Goal: Communication & Community: Answer question/provide support

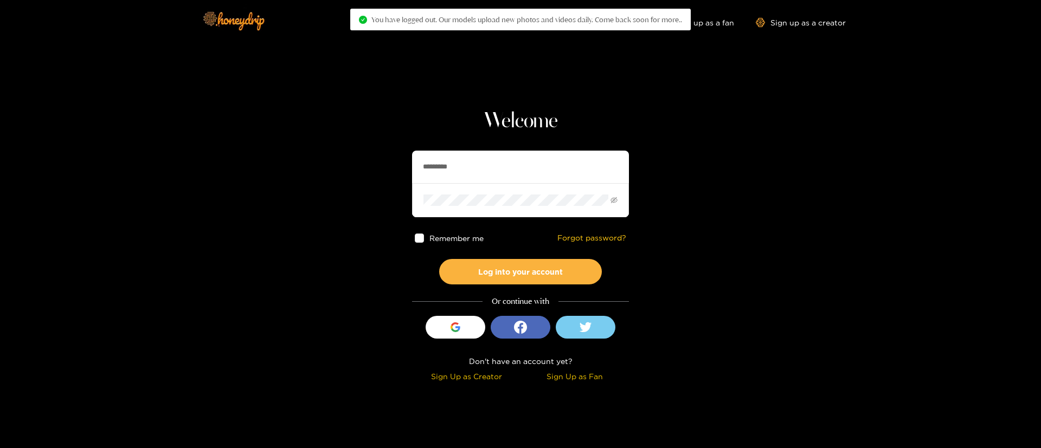
click at [514, 158] on input "*********" at bounding box center [520, 167] width 217 height 33
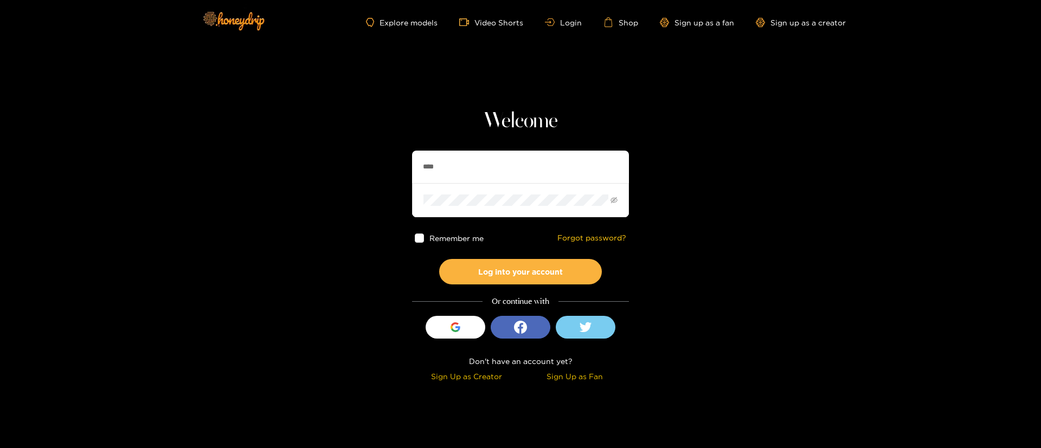
type input "**********"
click at [521, 278] on button "Log into your account" at bounding box center [520, 271] width 163 height 25
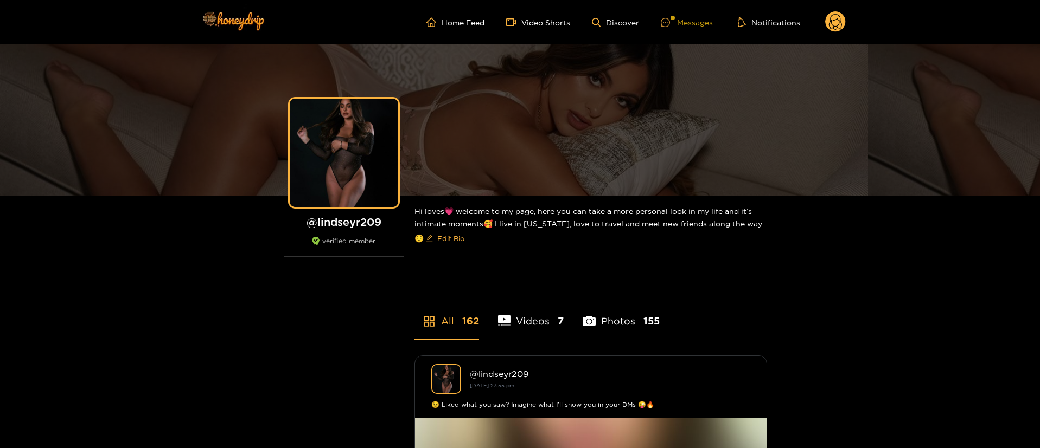
click at [679, 16] on div "Messages" at bounding box center [687, 22] width 52 height 12
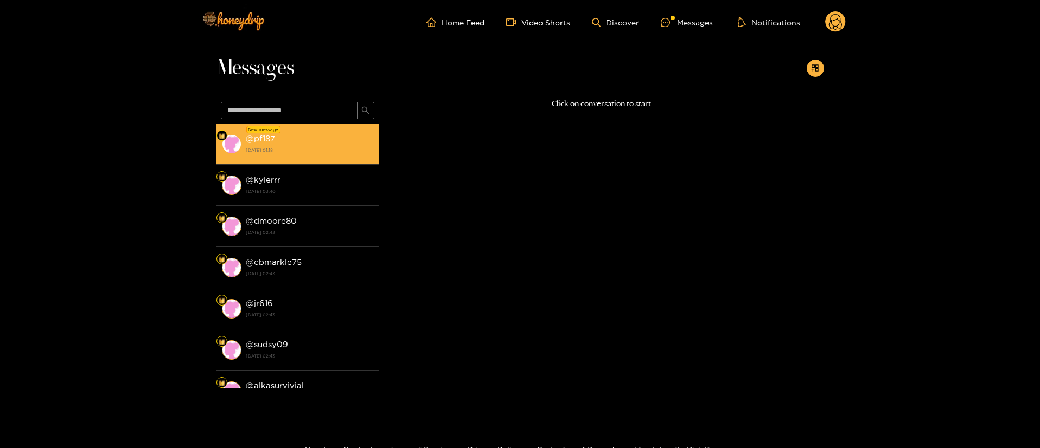
click at [315, 137] on div "@ pf187 [DATE] 01:18" at bounding box center [310, 144] width 128 height 24
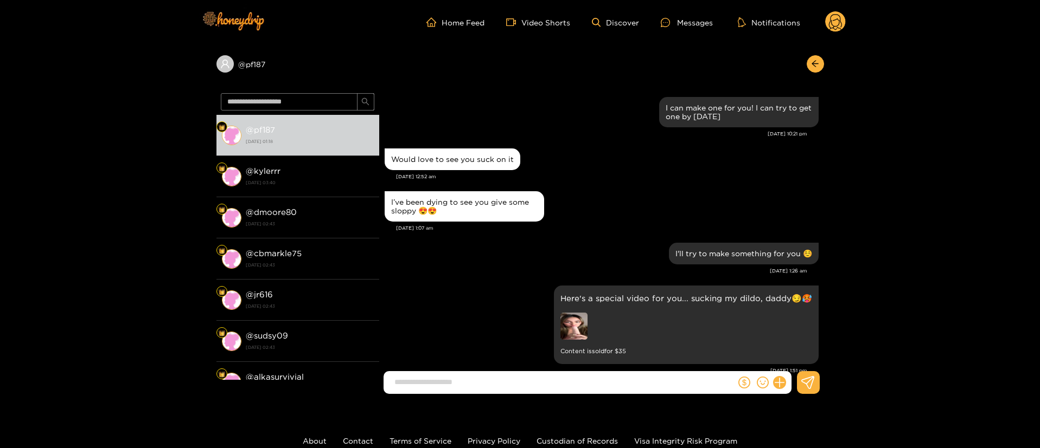
scroll to position [1351, 0]
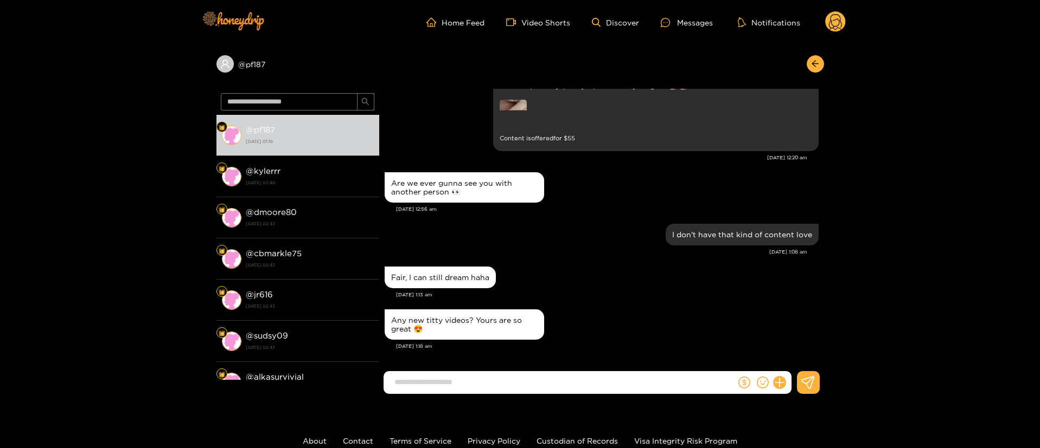
click at [599, 278] on div "Fair, I can still dream haha" at bounding box center [601, 277] width 434 height 27
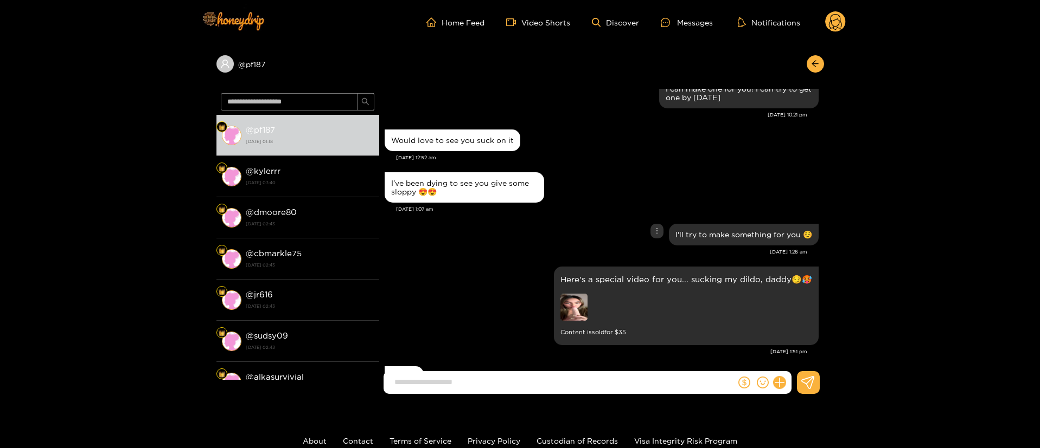
scroll to position [0, 0]
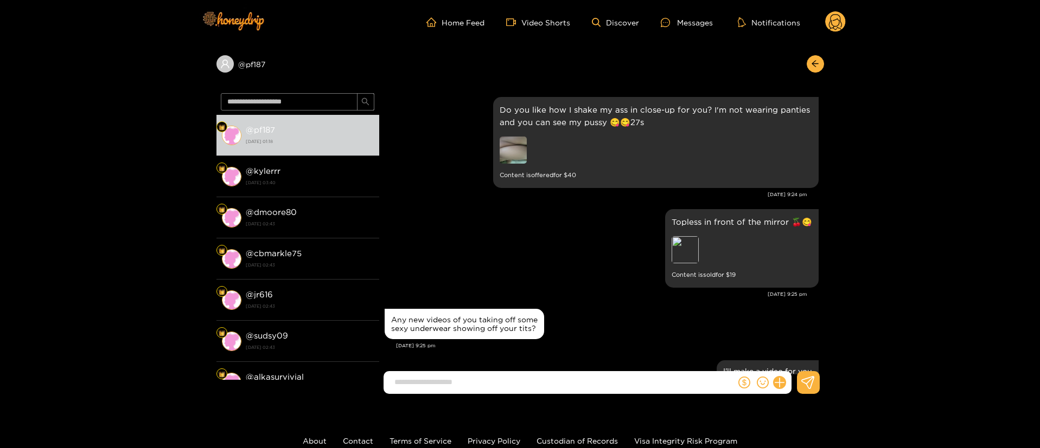
click at [606, 279] on div "Topless in front of the mirror 🍒😋 Preview Content is sold for $ 19" at bounding box center [601, 249] width 434 height 84
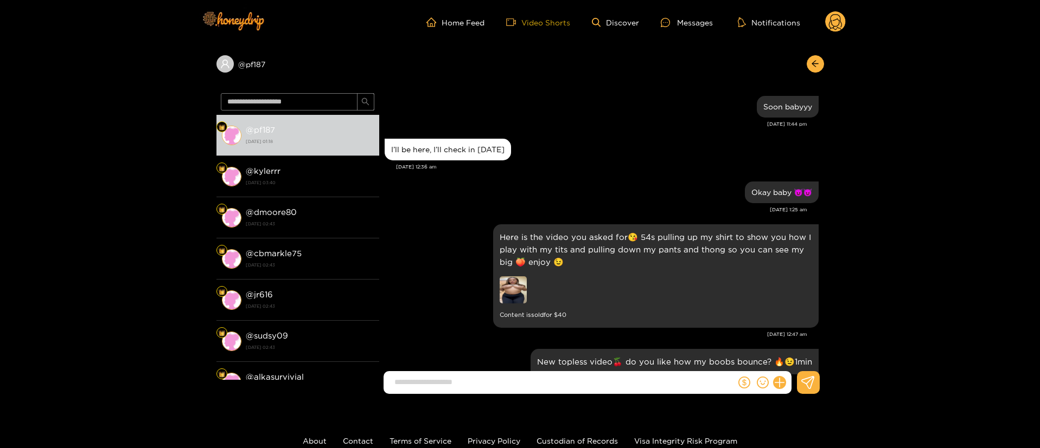
scroll to position [569, 0]
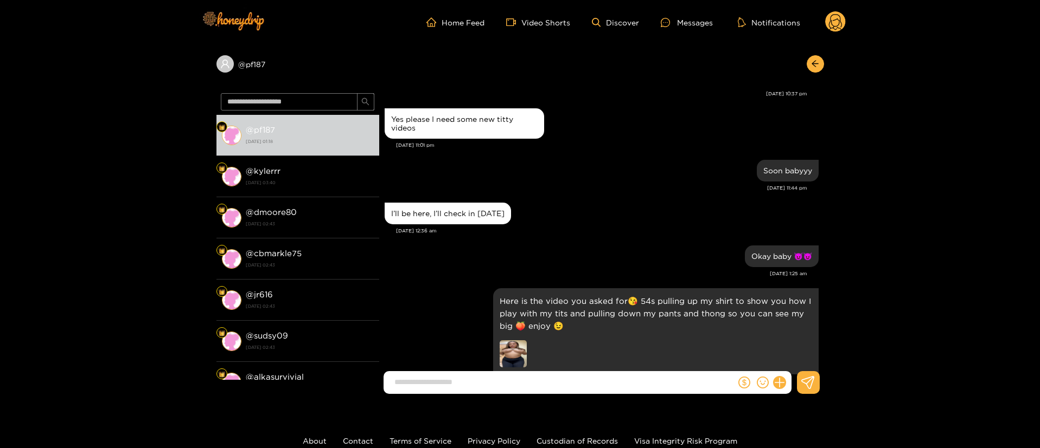
click at [626, 200] on div "Soon babyyy [DATE] 11:44 pm" at bounding box center [601, 178] width 434 height 43
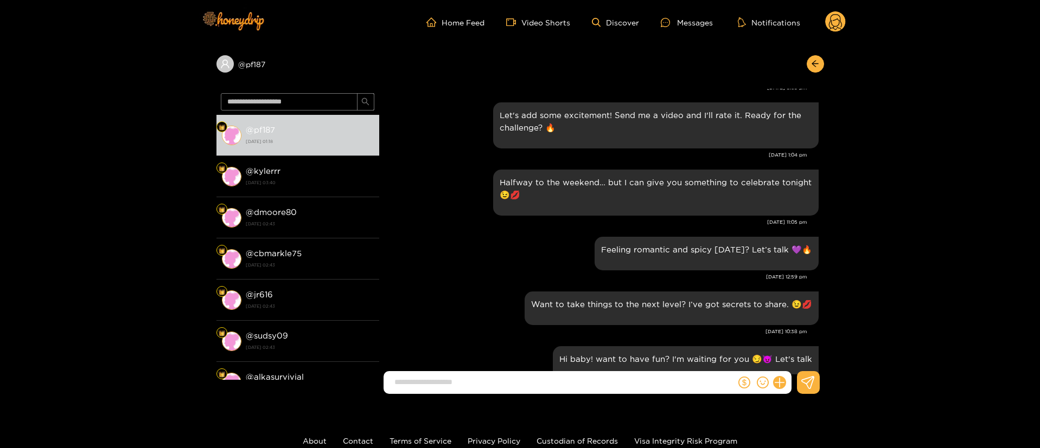
scroll to position [81, 0]
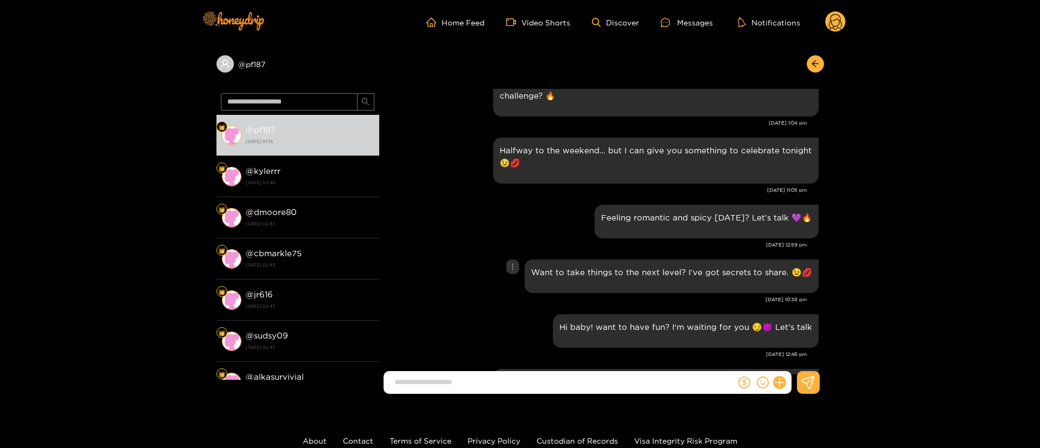
drag, startPoint x: 490, startPoint y: 273, endPoint x: 496, endPoint y: 242, distance: 30.9
click at [490, 272] on div "Want to take things to the next level? I’ve got secrets to share. 😉💋" at bounding box center [601, 276] width 434 height 39
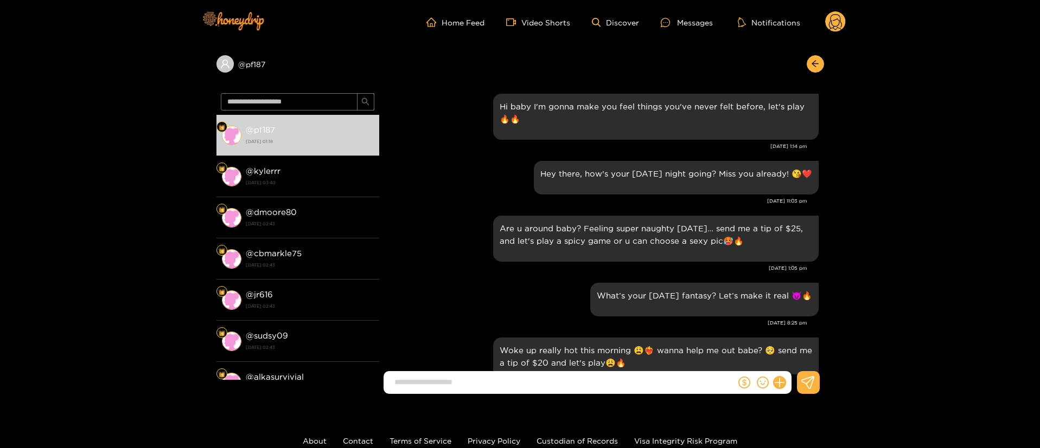
scroll to position [0, 0]
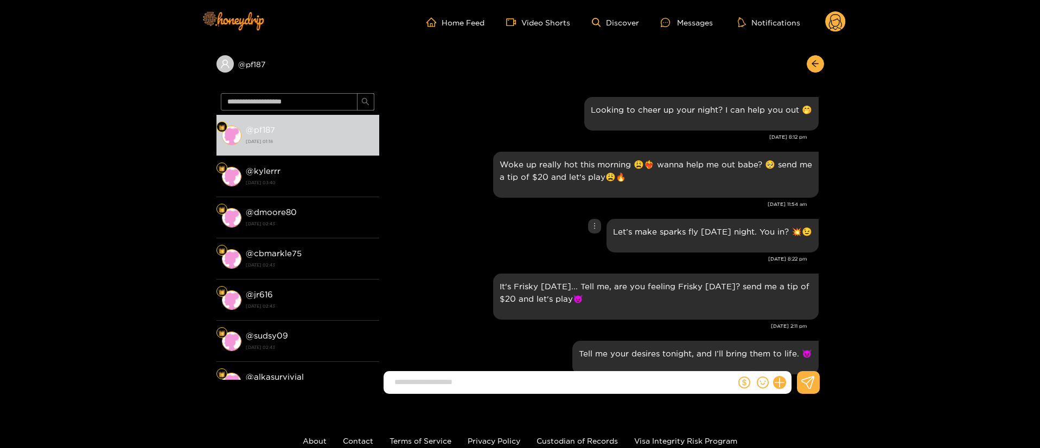
click at [437, 224] on div "Let’s make sparks fly [DATE] night. You in? 💥😉" at bounding box center [601, 235] width 434 height 39
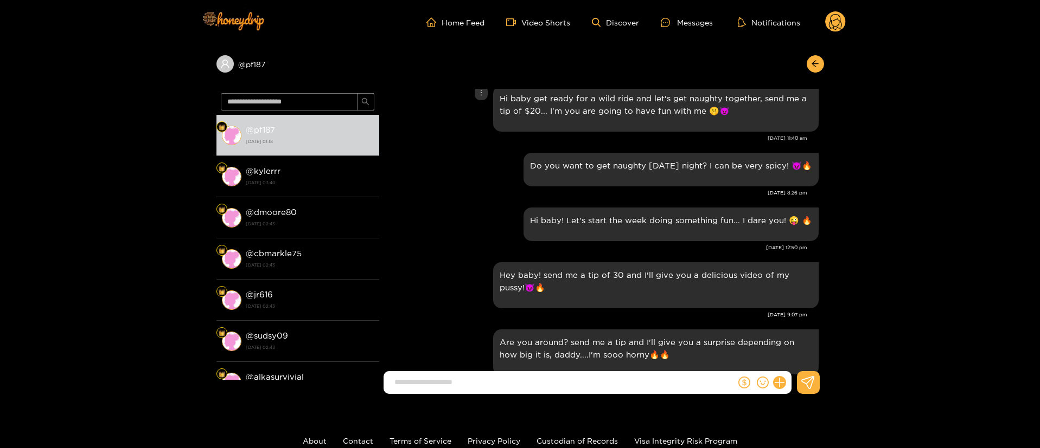
scroll to position [244, 0]
click at [442, 180] on div "Do you want to get naughty [DATE] night? I can be very spicy! 😈🔥" at bounding box center [601, 168] width 434 height 39
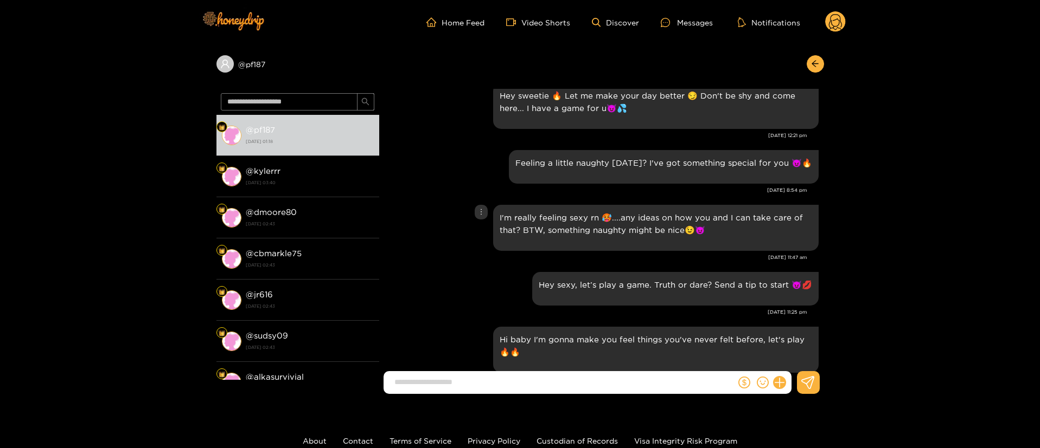
scroll to position [0, 0]
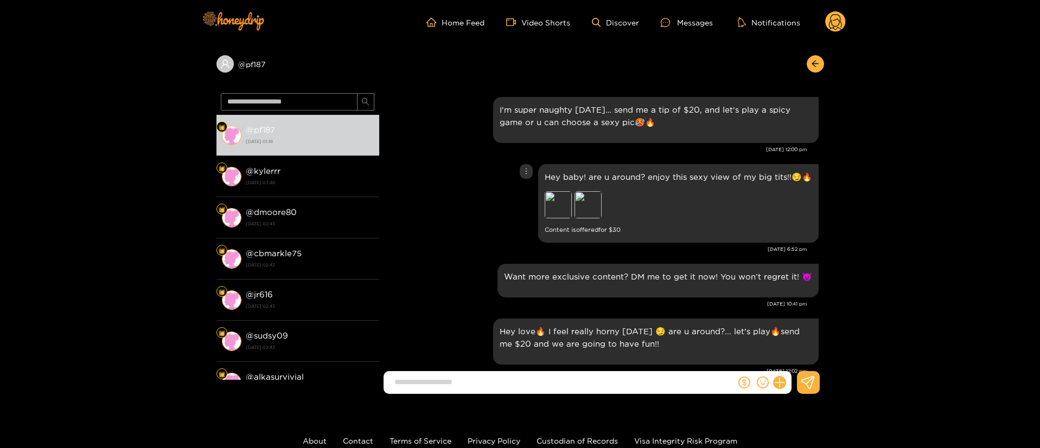
click at [437, 227] on div "Hey baby! are u around? enjoy this sexy view of my big tits!!😏🔥 Preview Preview…" at bounding box center [601, 204] width 434 height 84
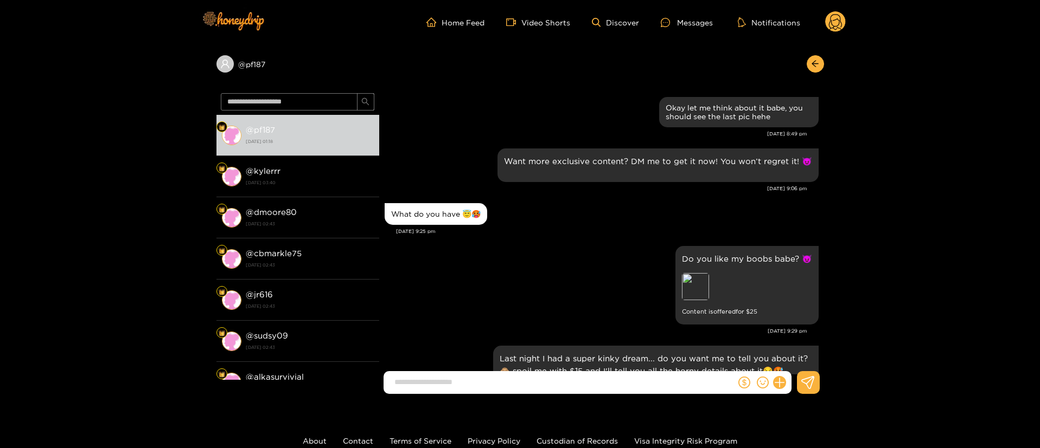
click at [562, 233] on div "[DATE] 9:25 pm" at bounding box center [607, 232] width 422 height 8
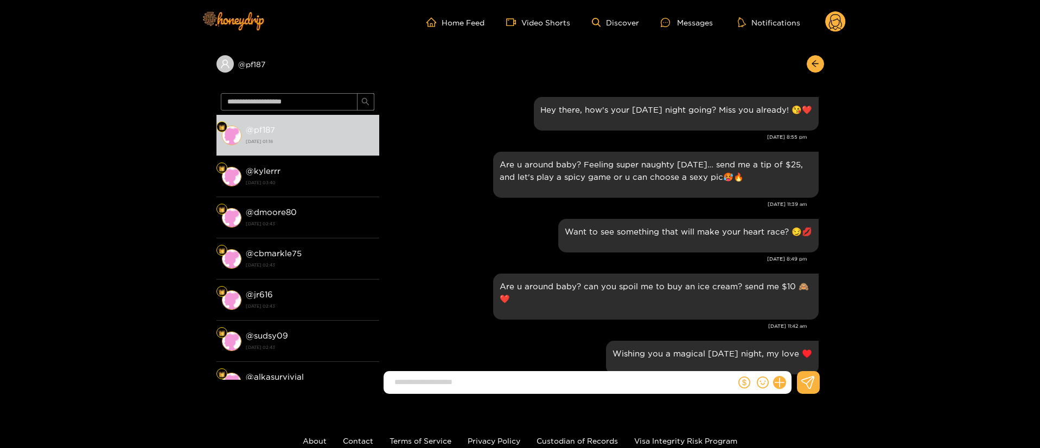
click at [486, 213] on div "Are u around baby? Feeling super naughty [DATE]… send me a tip of $25, and let'…" at bounding box center [601, 182] width 434 height 67
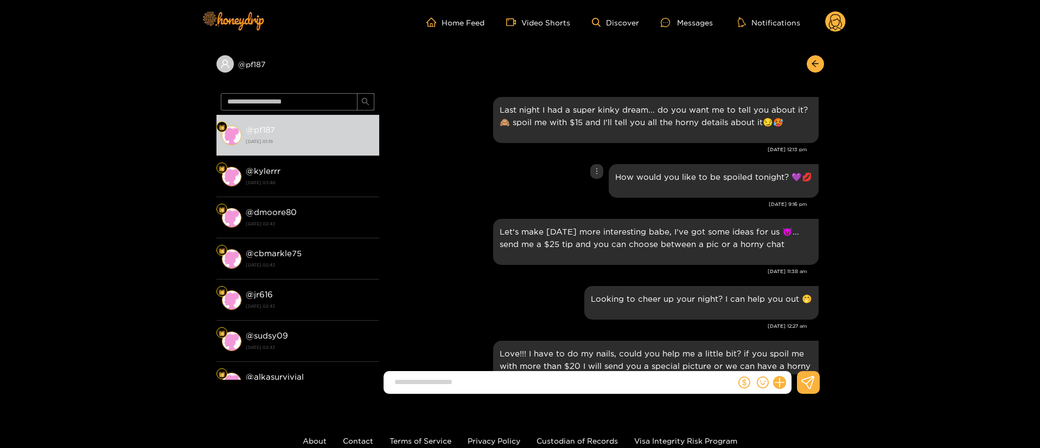
click at [450, 197] on div "How would you like to be spoiled tonight? 💜💋" at bounding box center [601, 181] width 434 height 39
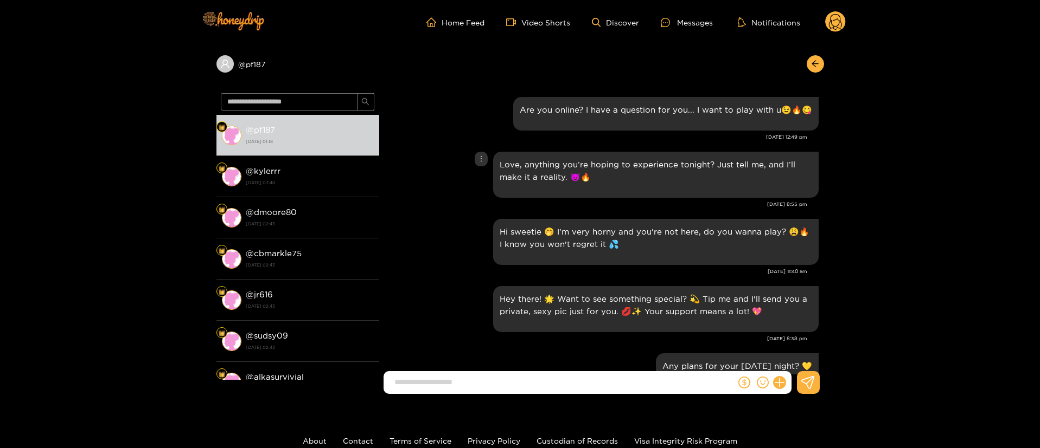
click at [418, 169] on div "Love, anything you’re hoping to experience tonight? Just tell me, and I’ll make…" at bounding box center [601, 175] width 434 height 52
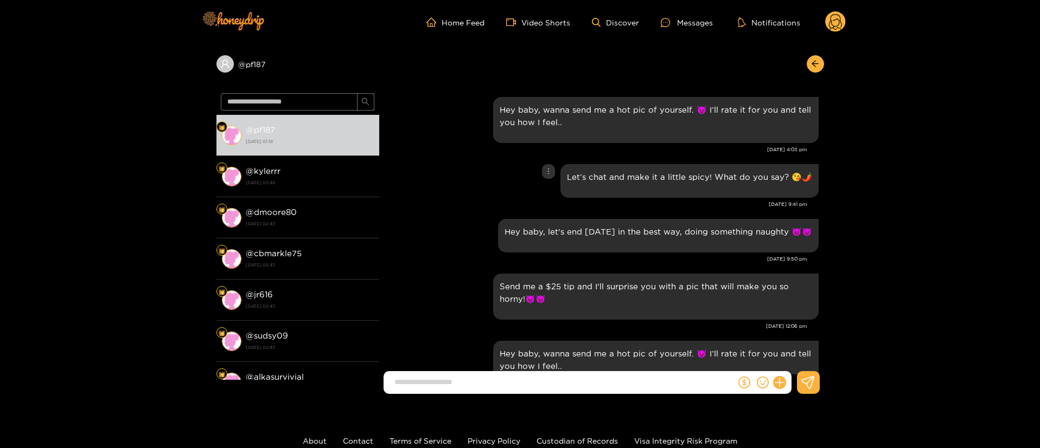
click at [439, 209] on div "Let’s chat and make it a little spicy! What do you say? 😘🌶️ [DATE] 9:41 pm" at bounding box center [601, 189] width 434 height 55
click at [435, 238] on div "Hey baby, let's end [DATE] in the best way, doing something naughty 😈😈" at bounding box center [601, 235] width 434 height 39
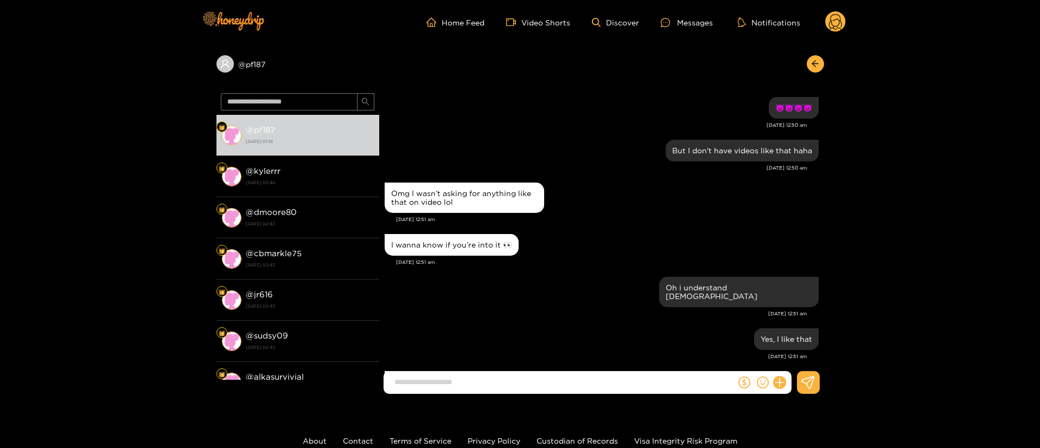
click at [663, 219] on div "[DATE] 12:51 am" at bounding box center [607, 220] width 422 height 8
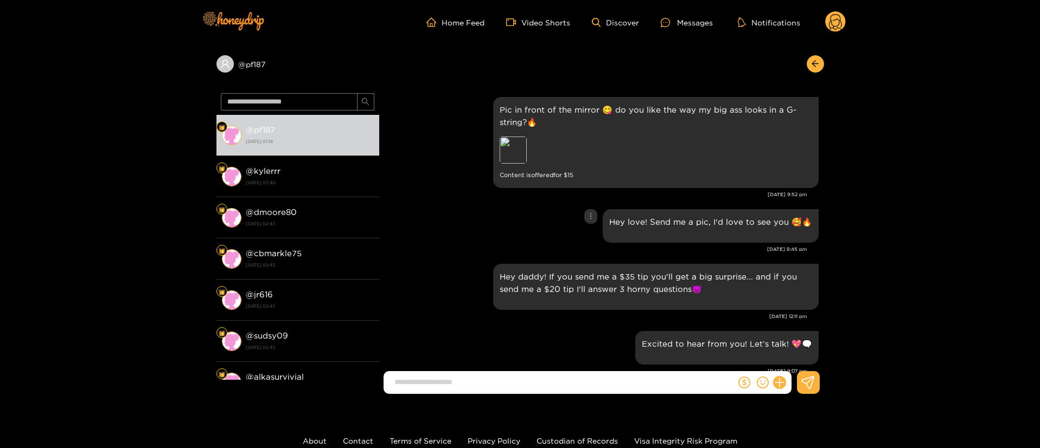
click at [504, 231] on div "Hey love! Send me a pic, I'd love to see you 🥰🔥" at bounding box center [601, 226] width 434 height 39
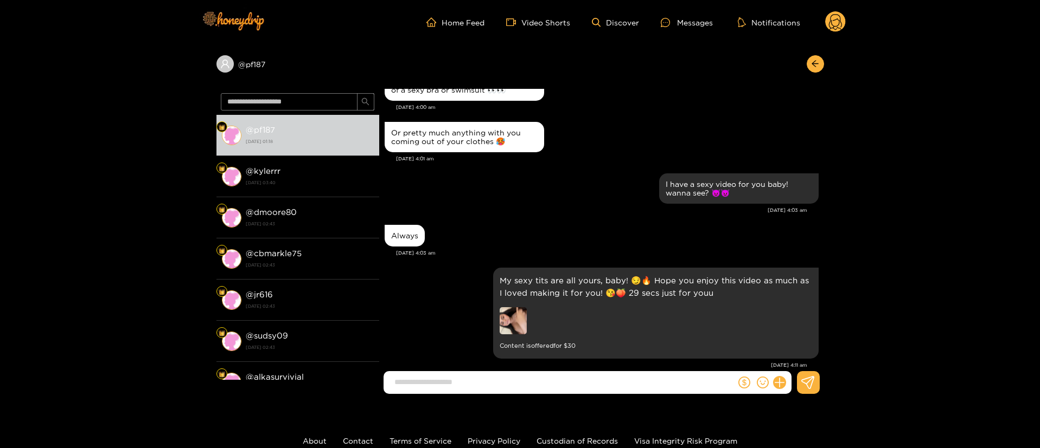
click at [514, 227] on div "Always" at bounding box center [601, 235] width 434 height 27
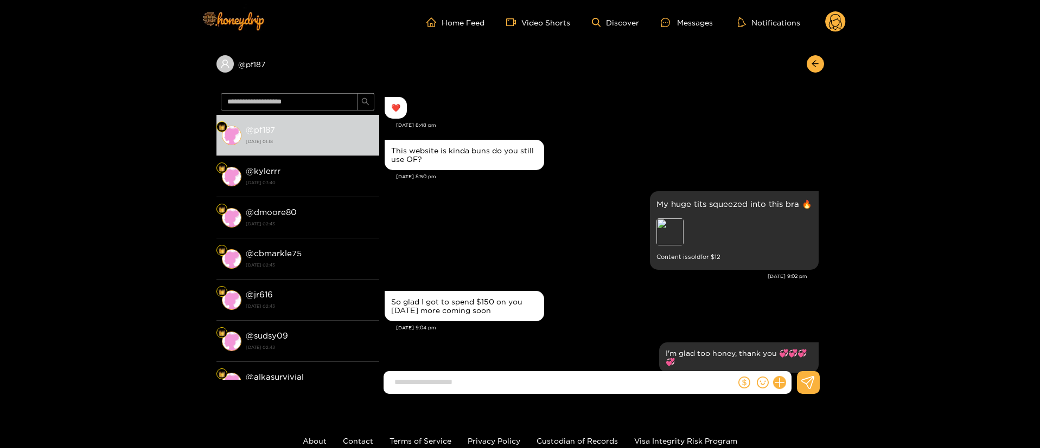
click at [620, 208] on div "My huge tits squeezed into this bra 🔥 Preview Content is sold for $ 12" at bounding box center [601, 231] width 434 height 84
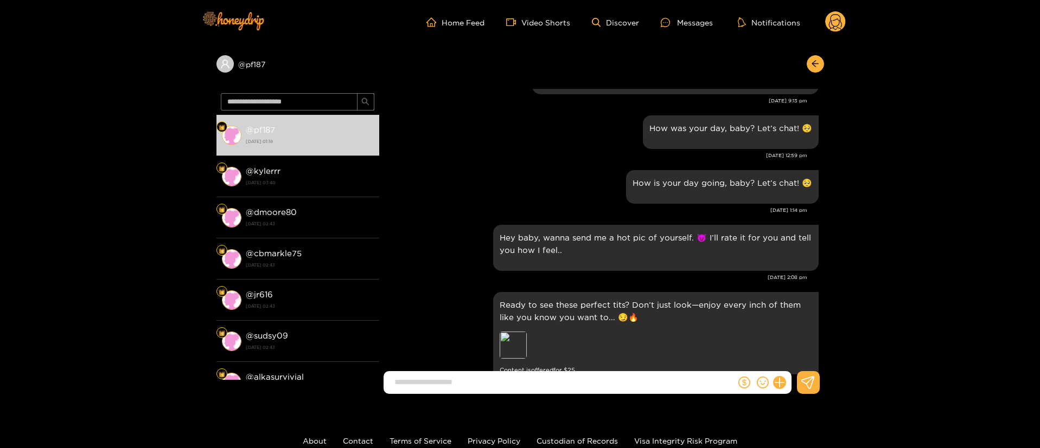
click at [513, 162] on div "How was your day, baby? Let’s chat! 🥺 [DATE] 12:59 pm" at bounding box center [601, 140] width 434 height 55
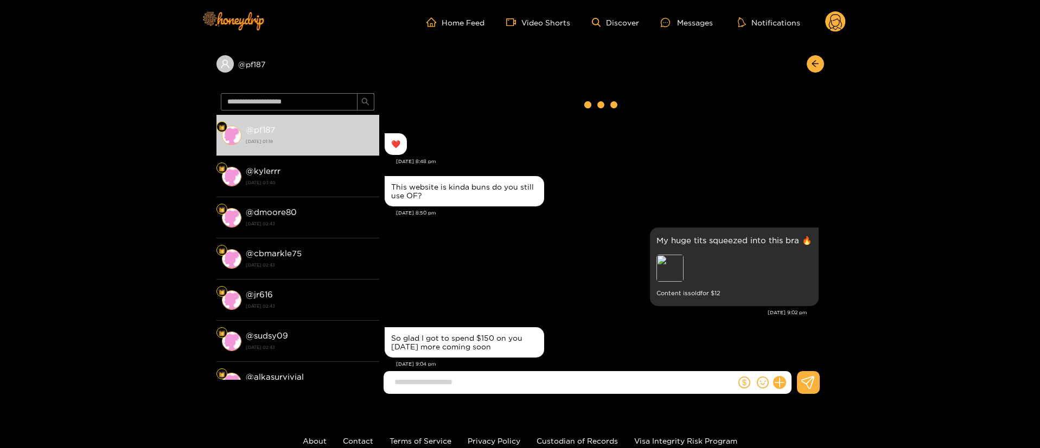
scroll to position [0, 0]
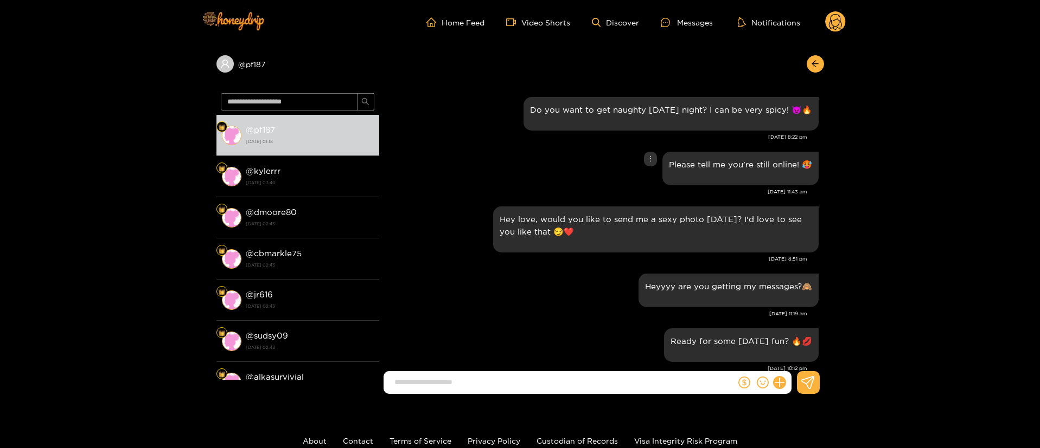
click at [433, 165] on div "Please tell me you’re still online! 🥵" at bounding box center [601, 168] width 434 height 39
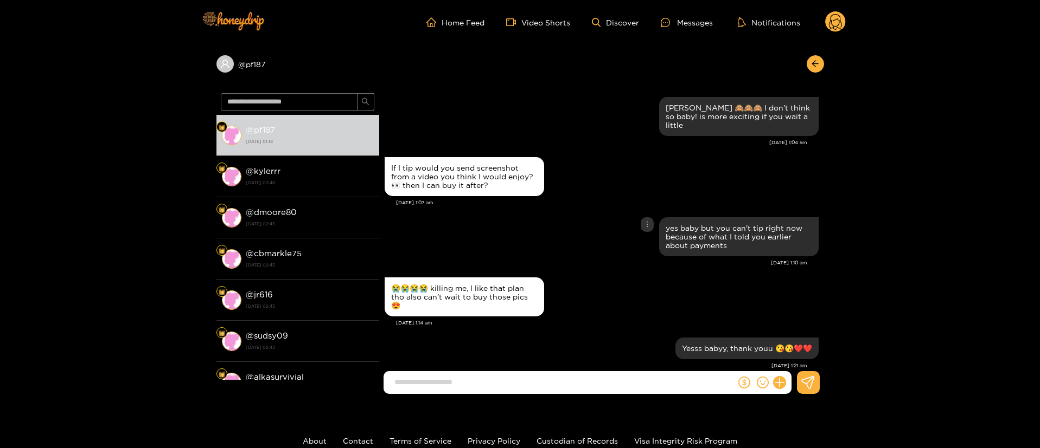
click at [540, 245] on div "yes baby but you can't tip right now because of what I told you earlier about p…" at bounding box center [601, 237] width 434 height 44
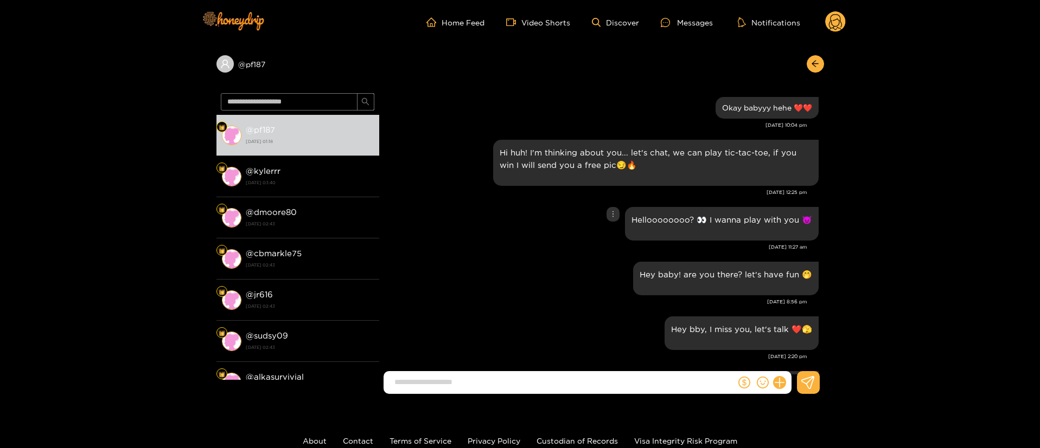
click at [548, 239] on div "Helloooooooo? 👀 I wanna play with you 😈" at bounding box center [601, 223] width 434 height 39
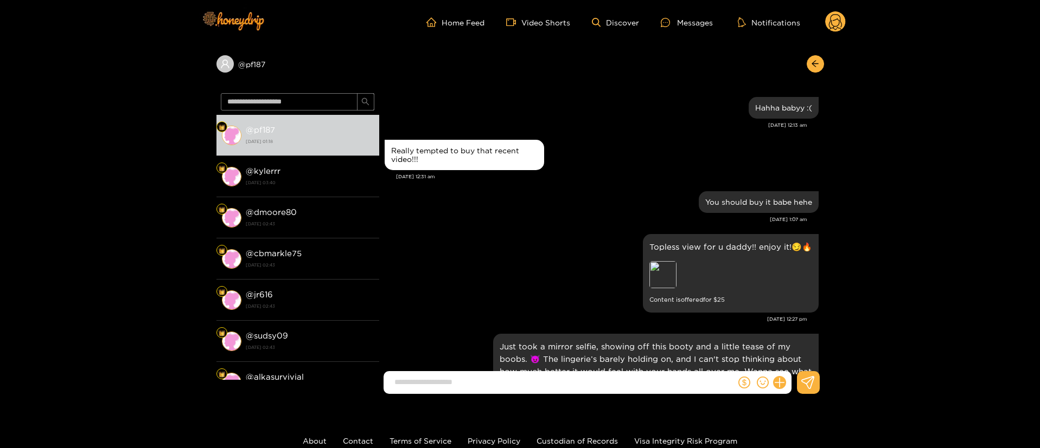
click at [547, 204] on div "You should buy it babe hehe" at bounding box center [601, 202] width 434 height 27
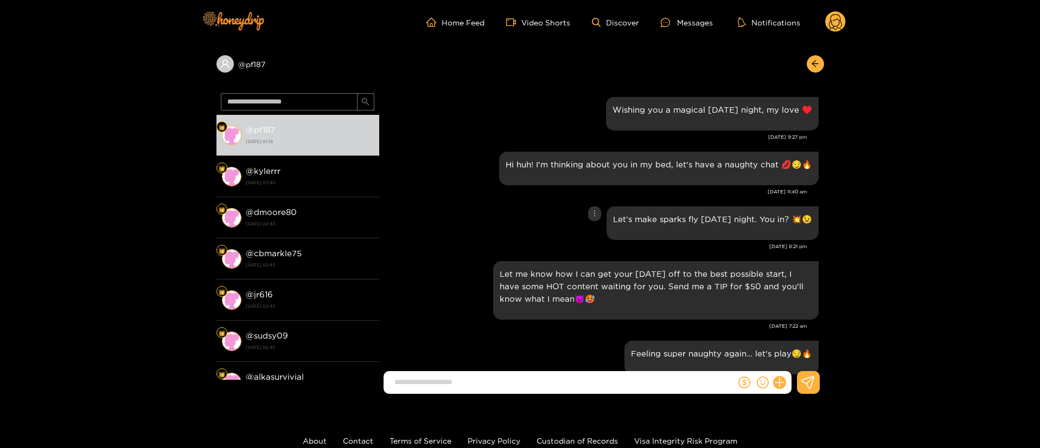
click at [502, 218] on div "Let’s make sparks fly [DATE] night. You in? 💥😉" at bounding box center [601, 223] width 434 height 39
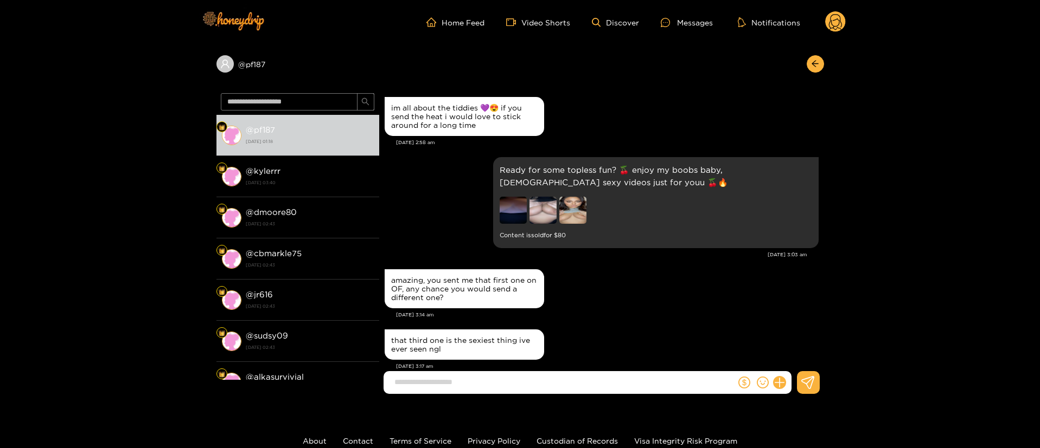
click at [636, 279] on div "amazing, you sent me that first one on OF, any chance you would send a differen…" at bounding box center [601, 289] width 434 height 44
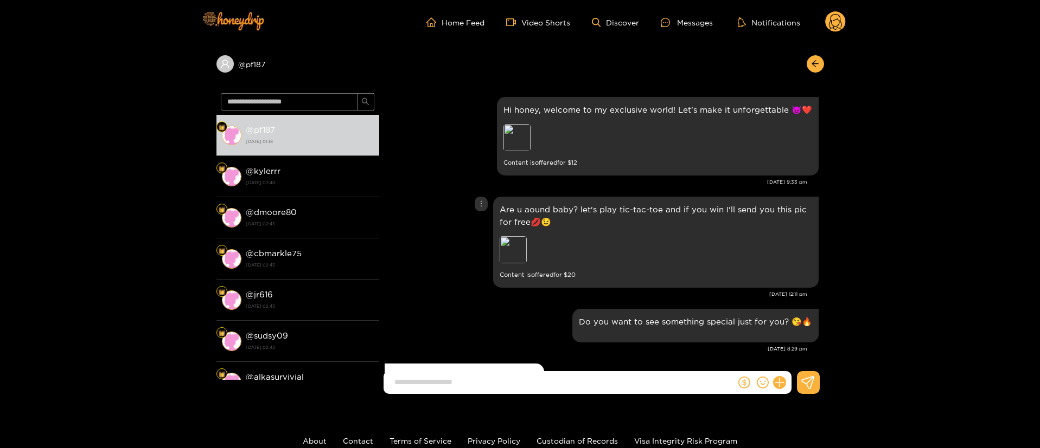
click at [451, 247] on div "Are u aound baby? let's play tic-tac-toe and if you win I'll send you this pic …" at bounding box center [601, 242] width 434 height 97
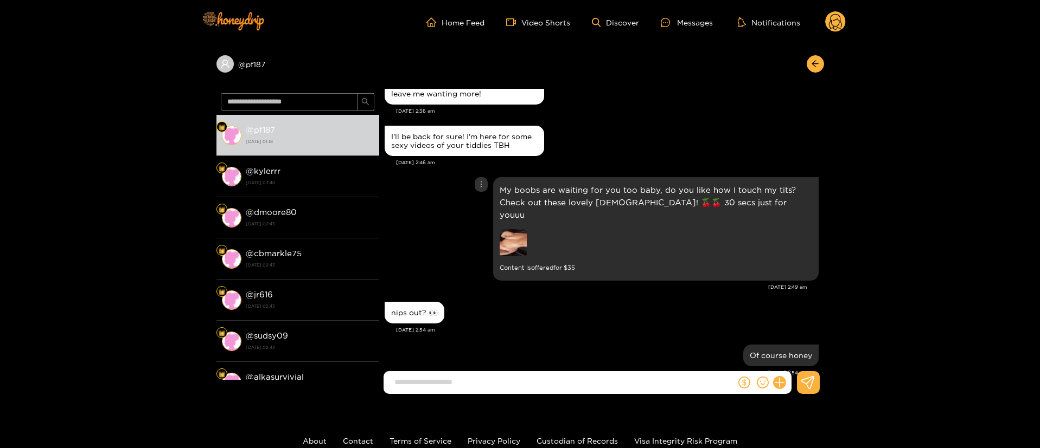
scroll to position [732, 0]
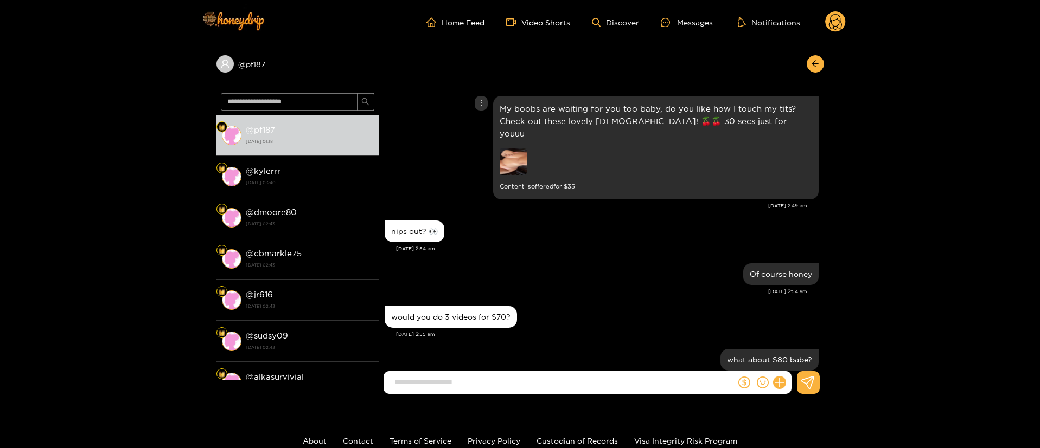
click at [521, 152] on img at bounding box center [512, 161] width 27 height 27
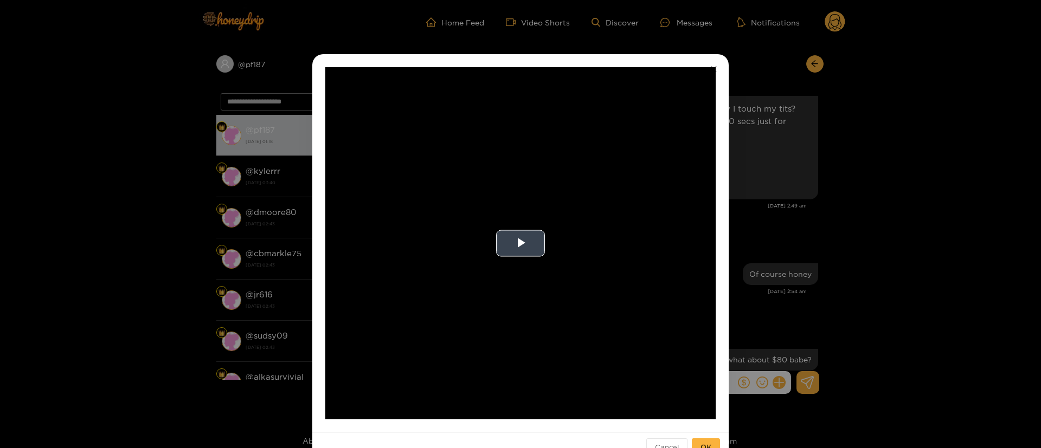
click at [516, 267] on video "Video Player" at bounding box center [520, 243] width 390 height 352
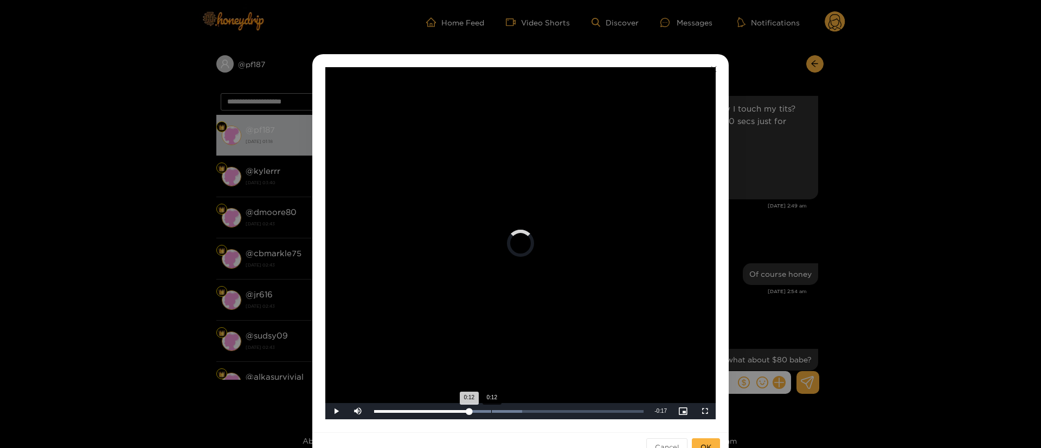
drag, startPoint x: 467, startPoint y: 407, endPoint x: 490, endPoint y: 407, distance: 22.8
click at [490, 407] on div "Loaded : 54.98% 0:12 0:12" at bounding box center [509, 411] width 280 height 16
drag, startPoint x: 542, startPoint y: 409, endPoint x: 601, endPoint y: 409, distance: 58.6
click at [601, 409] on div "Loaded : 100.00% 0:24 0:18" at bounding box center [509, 411] width 280 height 16
click at [794, 188] on div "**********" at bounding box center [520, 224] width 1041 height 448
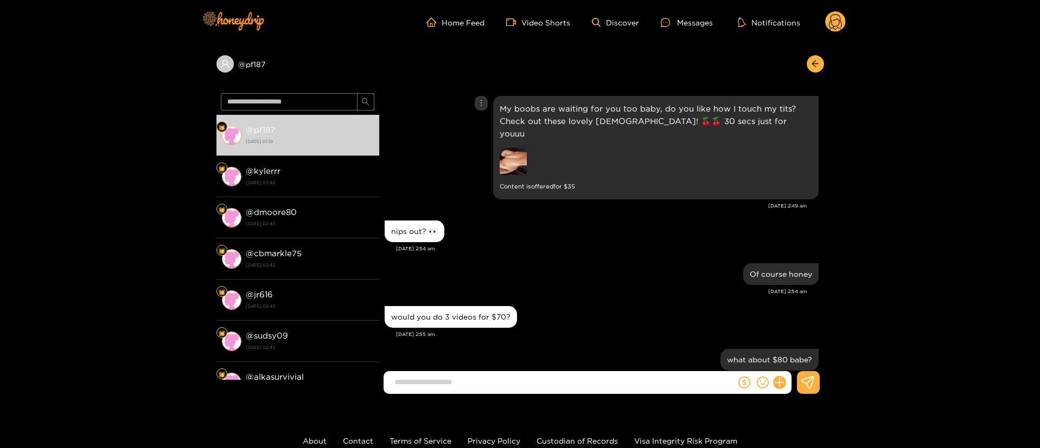
click at [520, 149] on img at bounding box center [512, 161] width 27 height 27
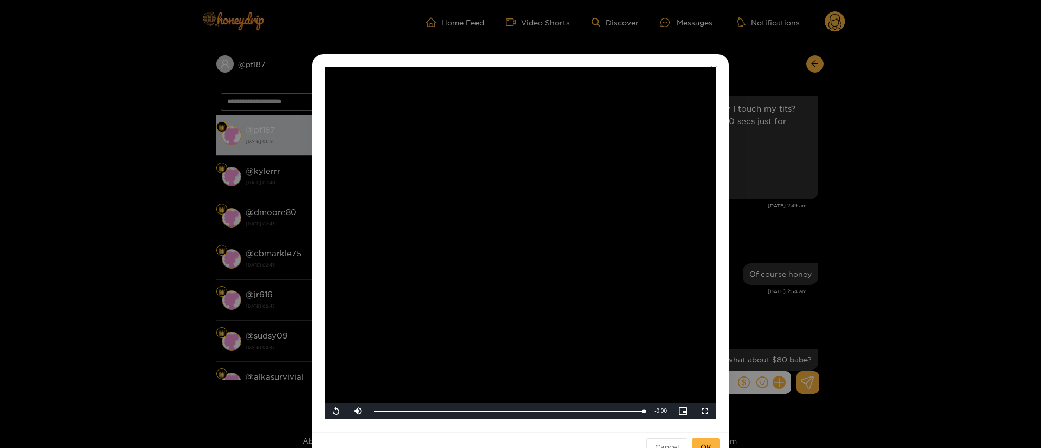
drag, startPoint x: 541, startPoint y: 222, endPoint x: 537, endPoint y: 212, distance: 11.0
click at [537, 222] on video "Video Player" at bounding box center [520, 243] width 390 height 352
click at [760, 198] on div "**********" at bounding box center [520, 224] width 1041 height 448
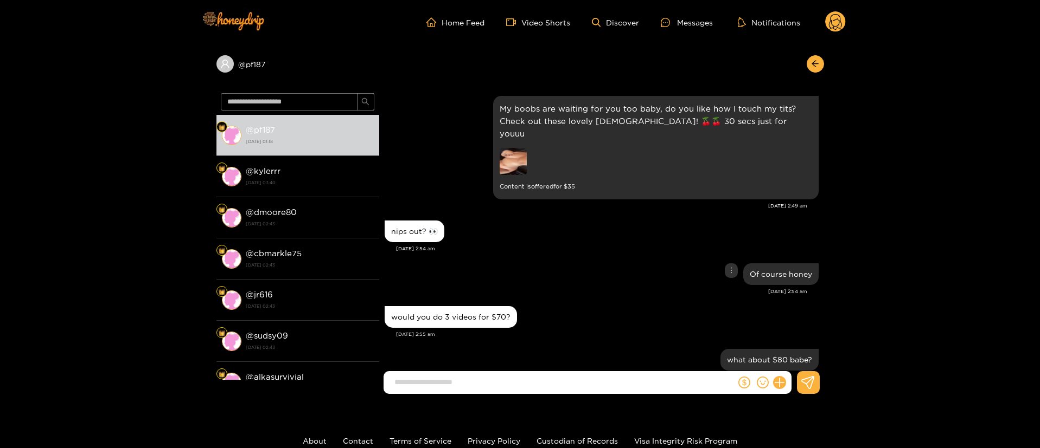
drag, startPoint x: 664, startPoint y: 269, endPoint x: 708, endPoint y: 235, distance: 55.2
click at [664, 270] on div "Of course honey" at bounding box center [601, 274] width 434 height 27
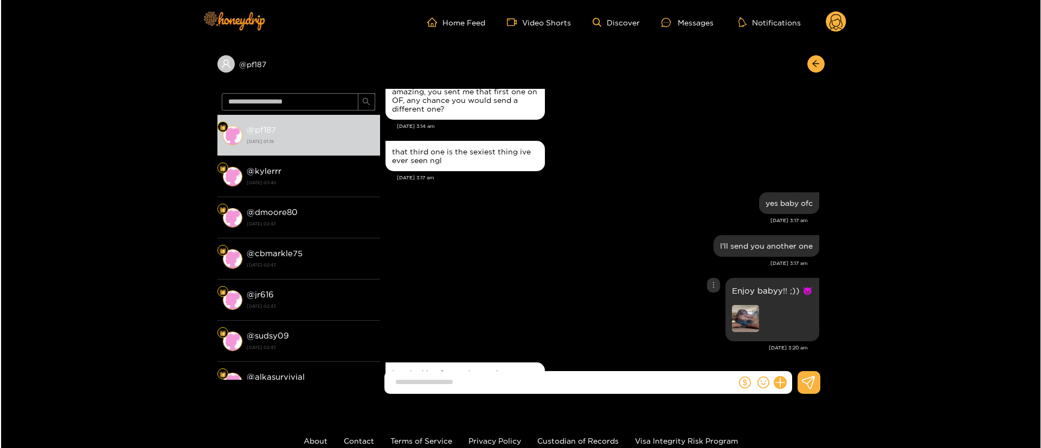
scroll to position [1546, 0]
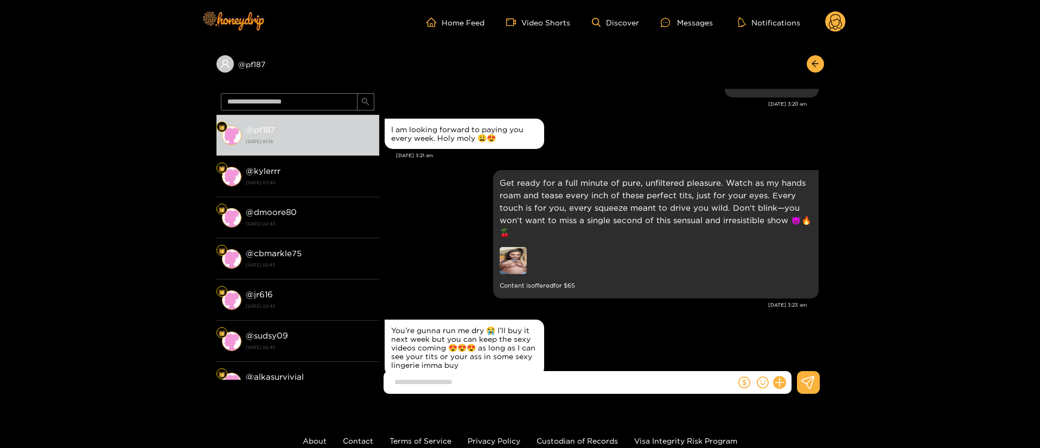
click at [787, 374] on div at bounding box center [763, 382] width 55 height 23
click at [784, 379] on button at bounding box center [779, 383] width 18 height 18
click at [523, 247] on img at bounding box center [512, 260] width 27 height 27
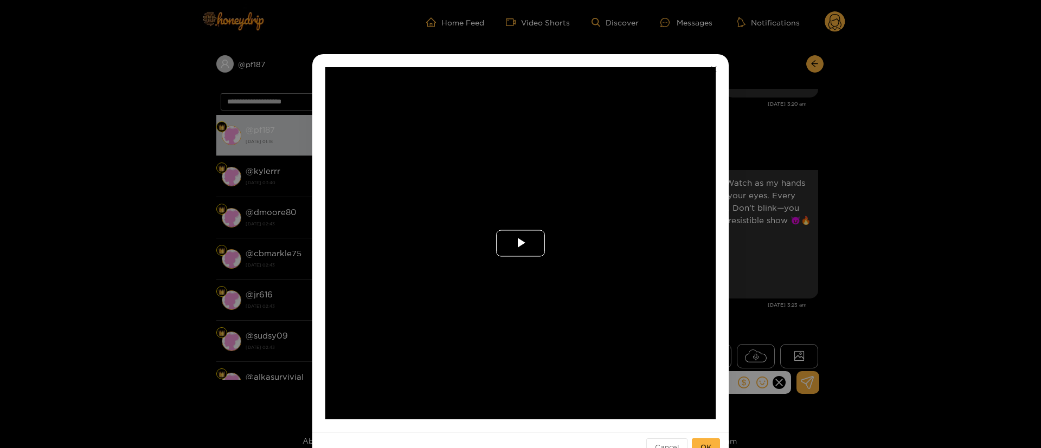
click at [521, 243] on span "Video Player" at bounding box center [521, 243] width 0 height 0
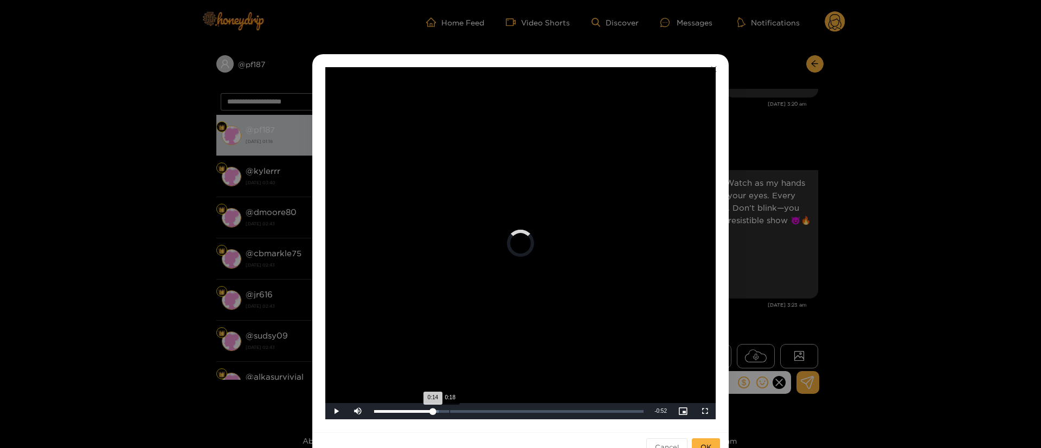
drag, startPoint x: 432, startPoint y: 406, endPoint x: 480, endPoint y: 405, distance: 48.3
click at [480, 405] on div "Loaded : 23.94% 0:18 0:14" at bounding box center [509, 411] width 280 height 16
drag, startPoint x: 505, startPoint y: 404, endPoint x: 579, endPoint y: 406, distance: 73.2
click at [579, 406] on div "Loaded : 59.85% 0:50 0:35" at bounding box center [509, 411] width 280 height 16
click at [796, 238] on div "**********" at bounding box center [520, 224] width 1041 height 448
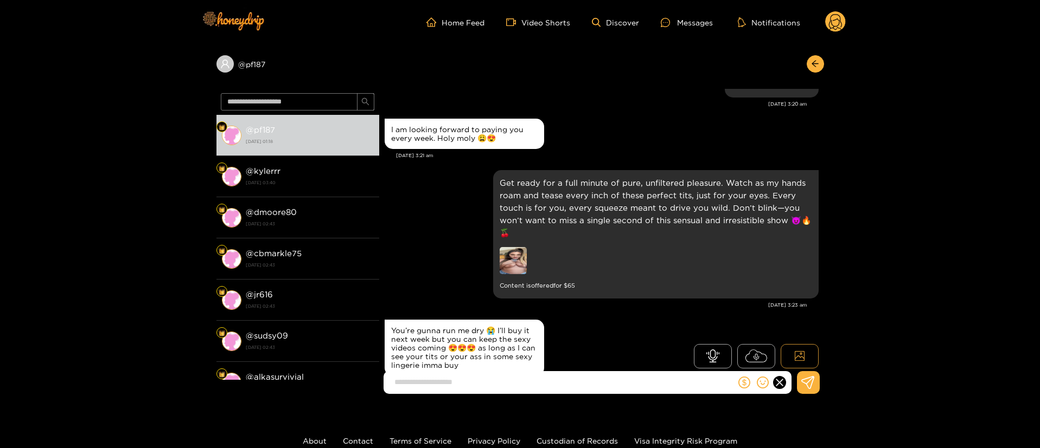
click at [807, 356] on button at bounding box center [799, 356] width 38 height 24
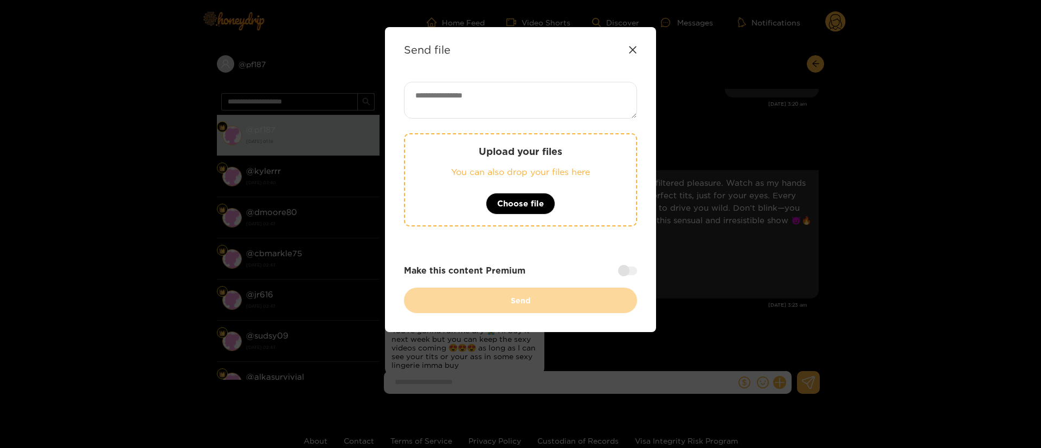
click at [598, 96] on textarea at bounding box center [520, 100] width 233 height 37
paste textarea "**********"
type textarea "**********"
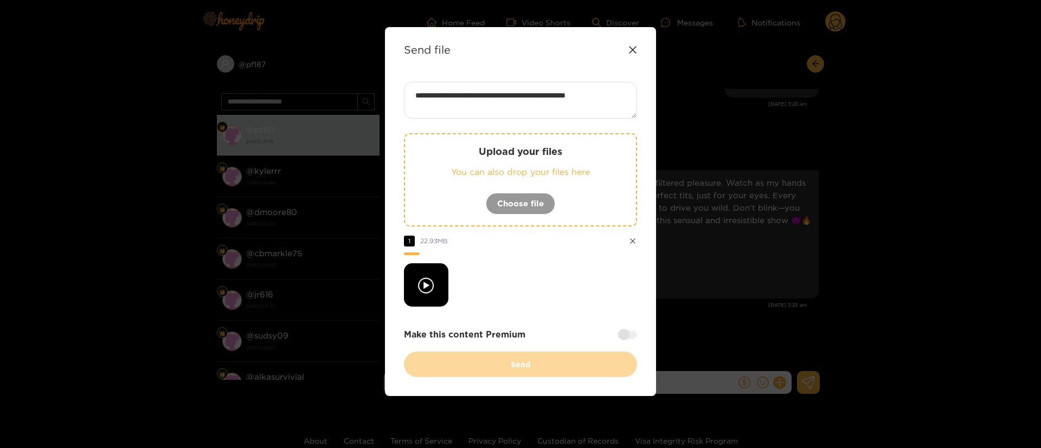
click at [629, 336] on div at bounding box center [627, 335] width 19 height 9
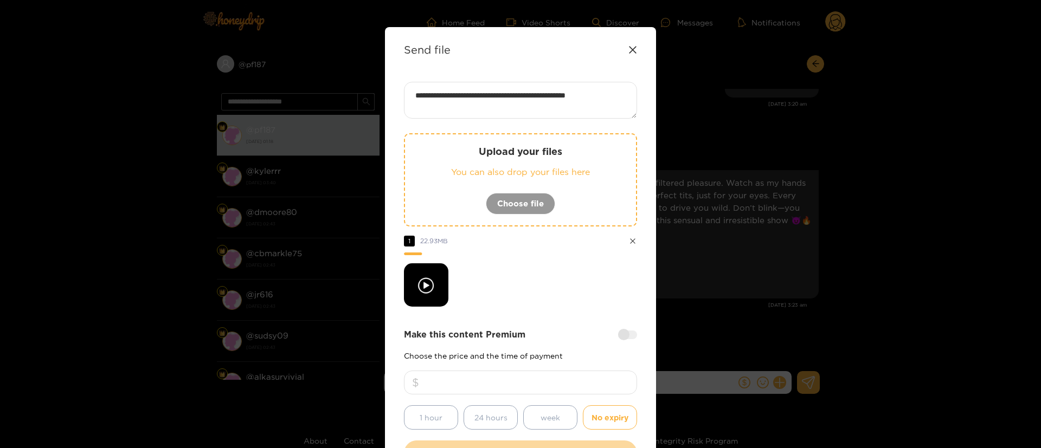
click at [551, 386] on input "number" at bounding box center [520, 383] width 233 height 24
type input "**"
click at [623, 101] on textarea "**********" at bounding box center [520, 100] width 233 height 37
paste textarea "**"
type textarea "**********"
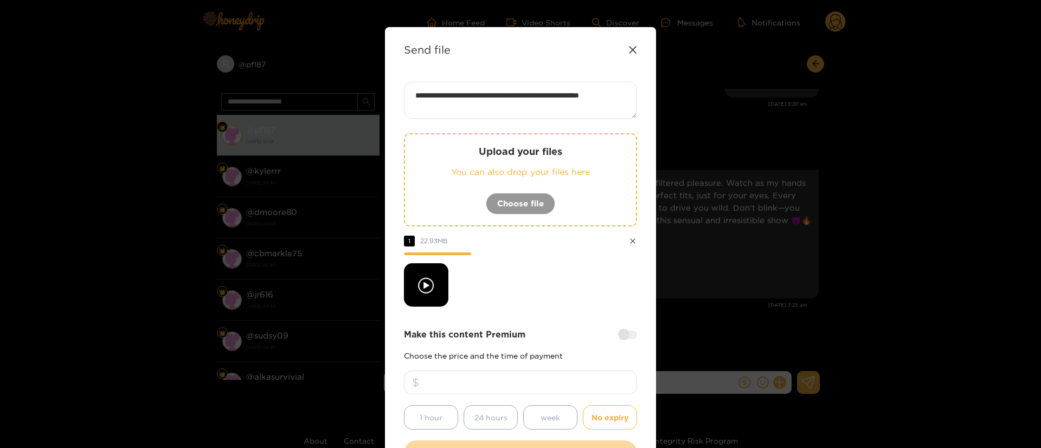
click at [562, 309] on div "**********" at bounding box center [520, 274] width 233 height 384
click at [553, 309] on div "**********" at bounding box center [520, 274] width 233 height 384
click at [573, 292] on div at bounding box center [520, 285] width 233 height 43
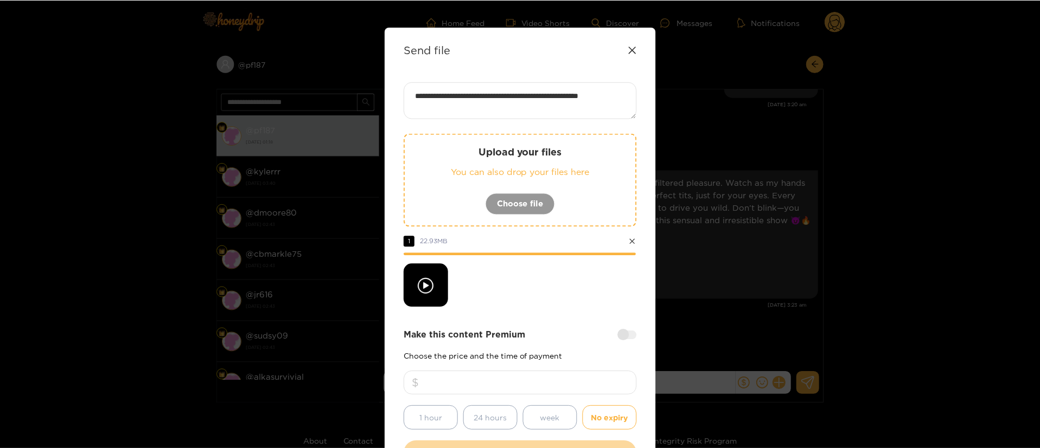
scroll to position [80, 0]
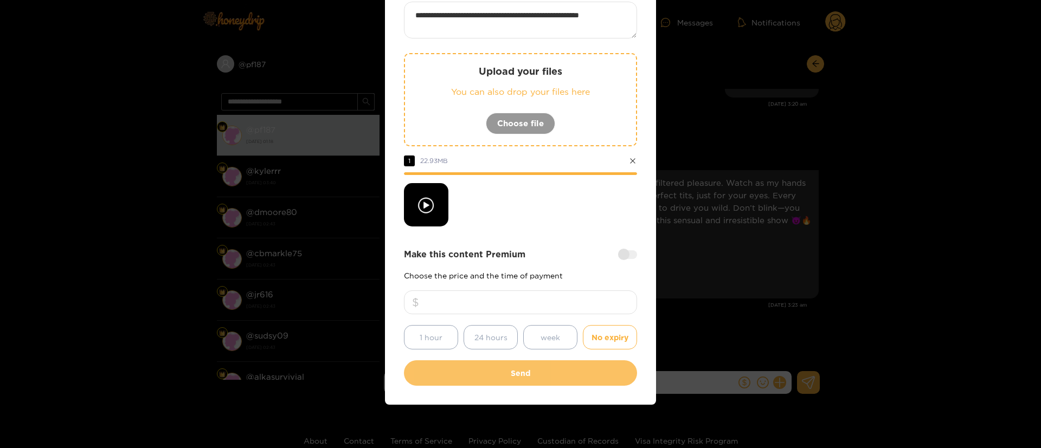
click at [549, 374] on button "Send" at bounding box center [520, 373] width 233 height 25
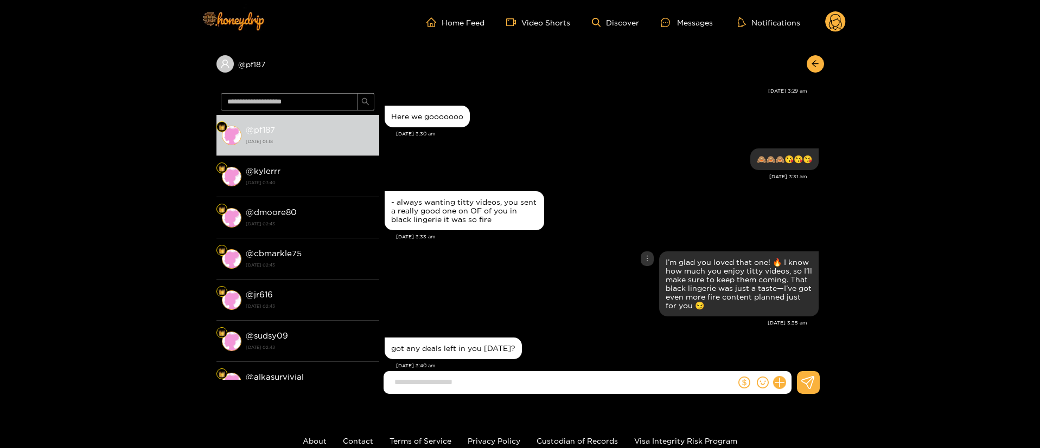
scroll to position [1952, 0]
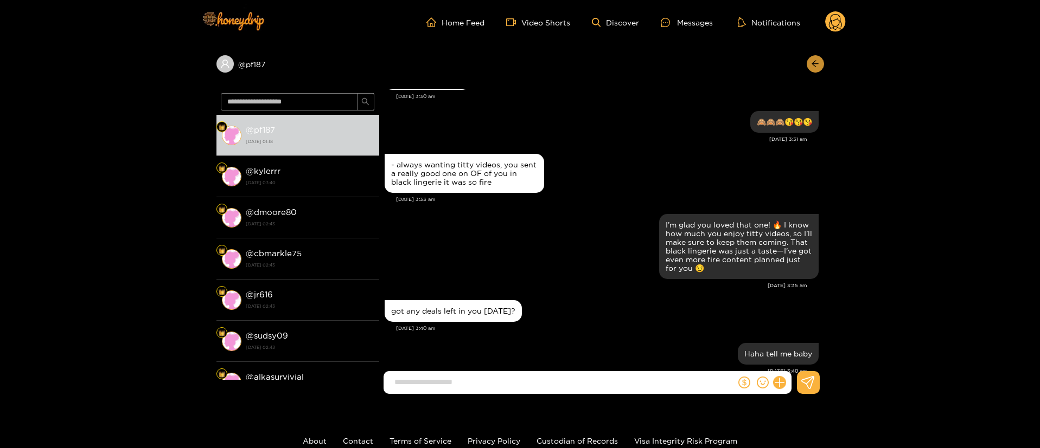
drag, startPoint x: 816, startPoint y: 73, endPoint x: 818, endPoint y: 68, distance: 5.6
click at [818, 68] on div "@ pf187" at bounding box center [519, 66] width 607 height 44
click at [818, 68] on span "arrow-left" at bounding box center [815, 64] width 8 height 9
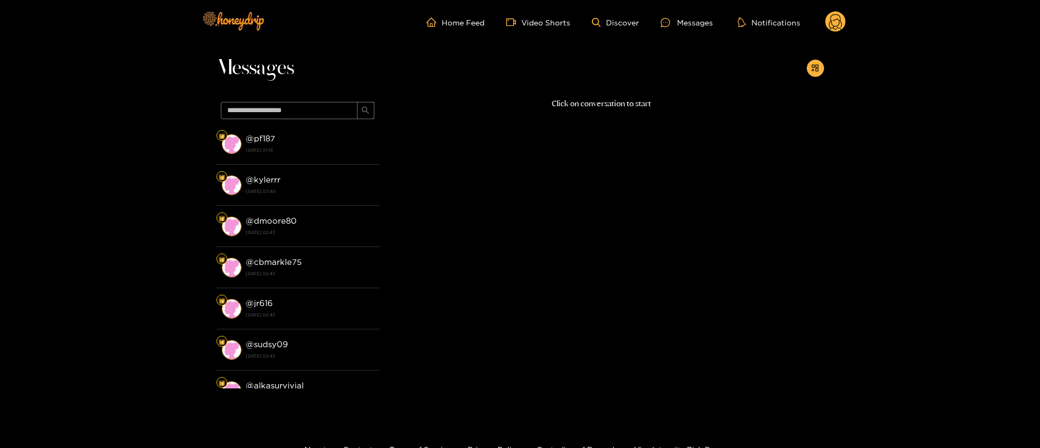
click at [830, 30] on circle at bounding box center [835, 21] width 21 height 21
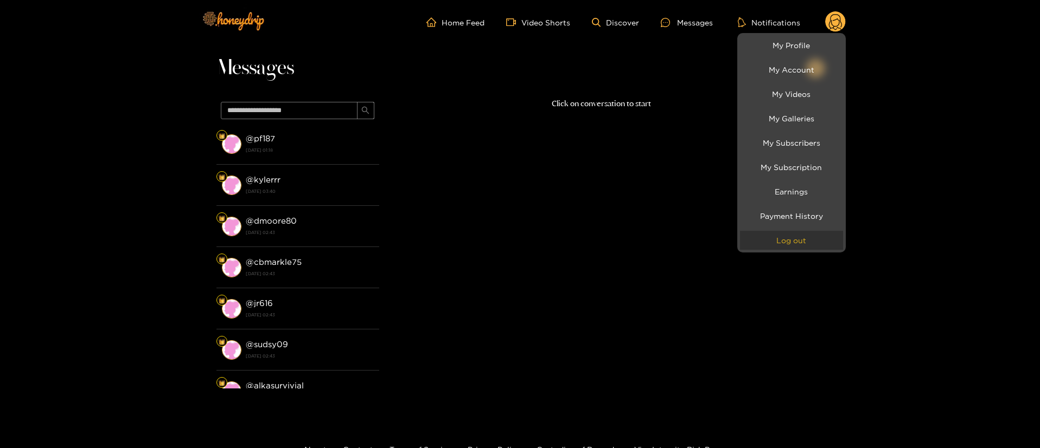
click at [788, 234] on button "Log out" at bounding box center [791, 240] width 103 height 19
